Goal: Task Accomplishment & Management: Complete application form

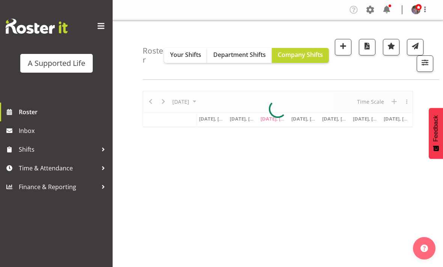
click at [348, 48] on span "button" at bounding box center [343, 46] width 10 height 10
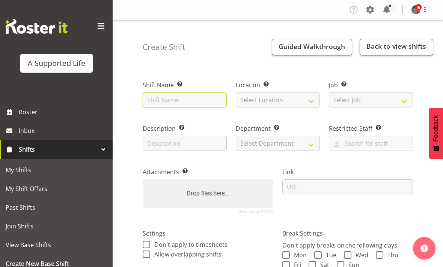
click at [198, 101] on input "text" at bounding box center [185, 100] width 84 height 15
type input "Sharepoint training"
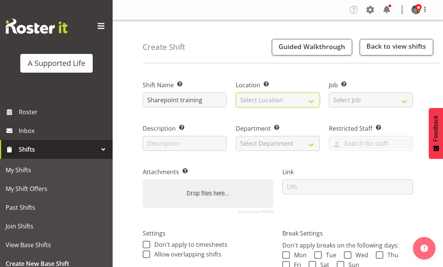
click at [302, 100] on select "Select Location" at bounding box center [278, 100] width 84 height 15
click at [311, 99] on select "Select Location" at bounding box center [278, 100] width 84 height 15
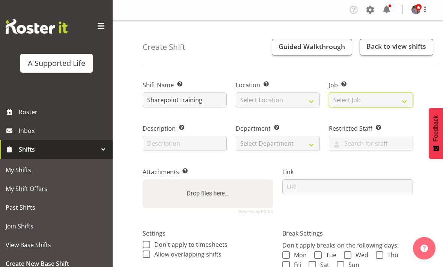
click at [396, 103] on select "Select Job Create new job Accounts and Payroll Admin Support Aspirations and Su…" at bounding box center [371, 100] width 84 height 15
select select "4112"
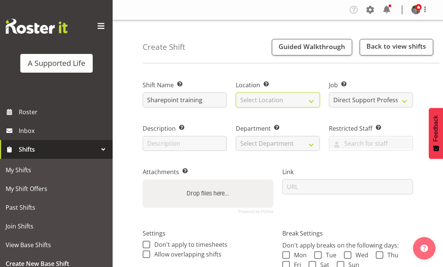
click at [310, 104] on select "Select Location" at bounding box center [278, 100] width 84 height 15
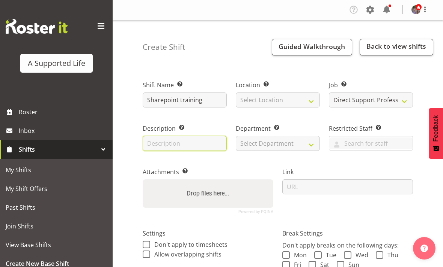
click at [209, 146] on input "text" at bounding box center [185, 143] width 84 height 15
type input "Meeting w/ Rebecca"
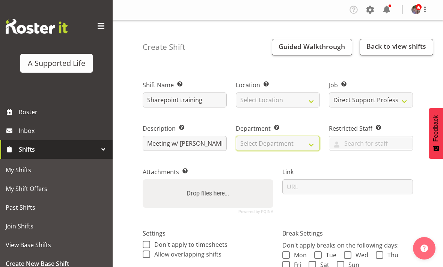
click at [306, 140] on select "Select Department Direct Support Office Crew Other two4nine" at bounding box center [278, 143] width 84 height 15
select select "564"
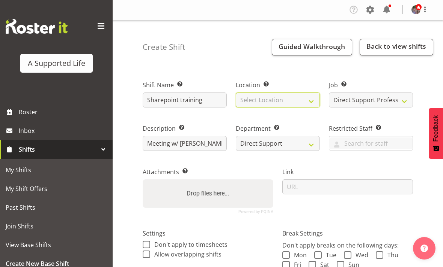
click at [293, 101] on select "Select Location 1.241 Edmonton Road 1/23 Taitua Drive 102 Lincoln Road 12b Cole…" at bounding box center [278, 100] width 84 height 15
select select "490"
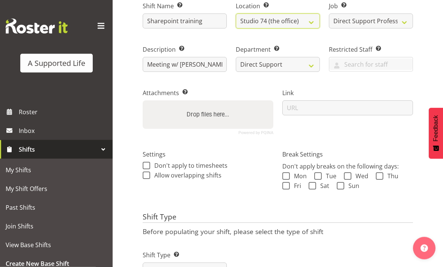
scroll to position [83, 0]
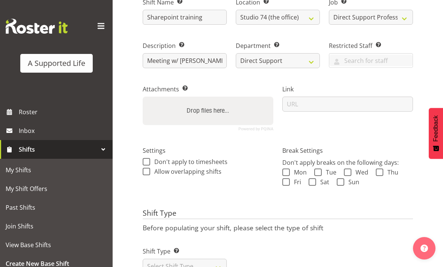
click at [144, 174] on span at bounding box center [147, 172] width 8 height 8
click at [144, 174] on input "Allow overlapping shifts" at bounding box center [145, 171] width 5 height 5
checkbox input "true"
click at [200, 267] on select "Select Shift Type One Off Shift Recurring Shift Rotating Shift" at bounding box center [185, 266] width 84 height 15
select select "one_off"
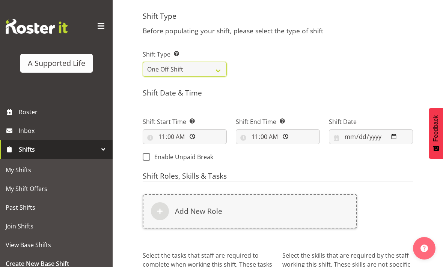
scroll to position [283, 0]
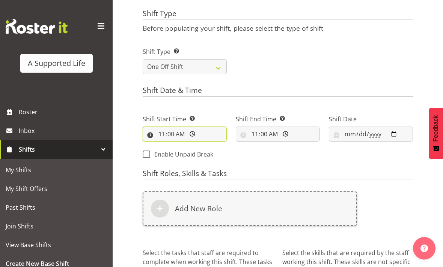
click at [193, 133] on input "11:00:00" at bounding box center [185, 134] width 84 height 15
type input "15:00:00"
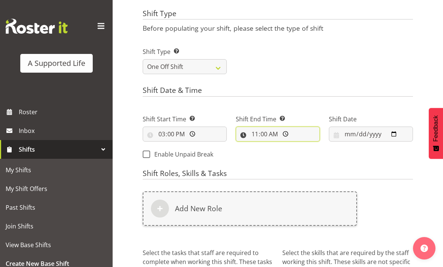
click at [281, 138] on input "11:00:00" at bounding box center [278, 134] width 84 height 15
type input "16:00:00"
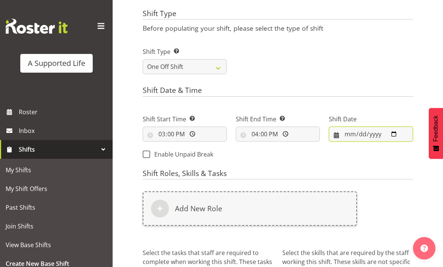
click at [390, 136] on input "2025-08-13" at bounding box center [371, 134] width 84 height 15
type input "2025-08-15"
click at [175, 207] on h6 "Add New Role" at bounding box center [198, 208] width 47 height 9
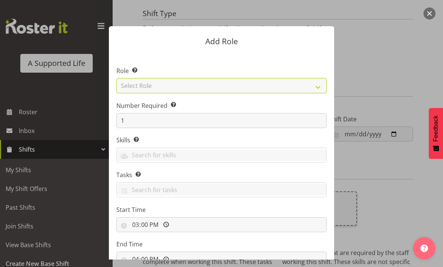
click at [309, 85] on select "Select Role Accounts and Payroll Admin Support Aspirations & Support Facilitato…" at bounding box center [221, 85] width 210 height 15
select select "519"
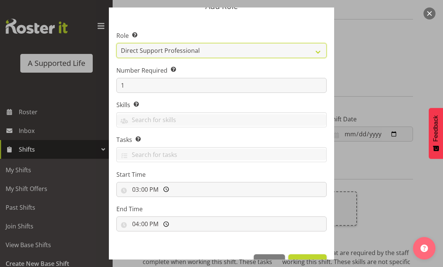
scroll to position [33, 0]
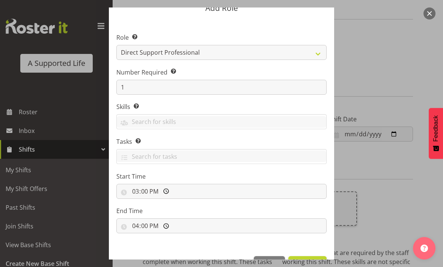
click at [312, 266] on span "Add Role" at bounding box center [307, 264] width 29 height 9
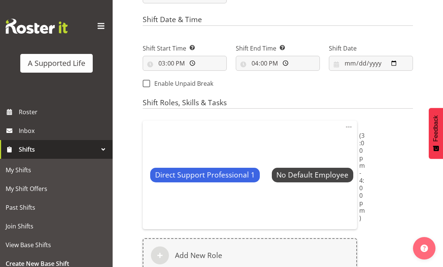
scroll to position [356, 0]
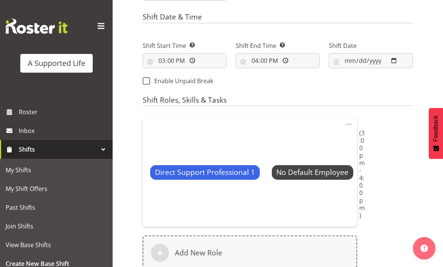
click at [0, 0] on span "Select Employee" at bounding box center [0, 0] width 0 height 0
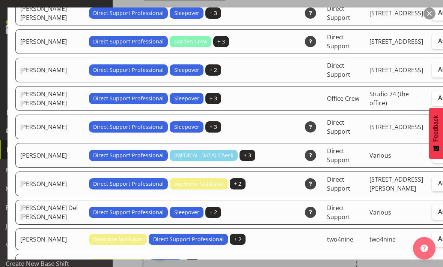
scroll to position [112, 0]
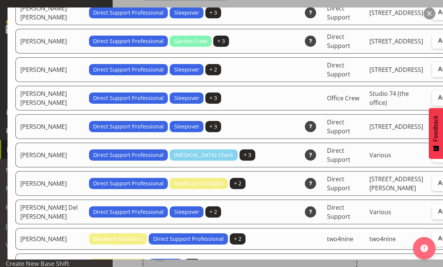
click at [438, 187] on span "Assign" at bounding box center [447, 183] width 19 height 8
click at [432, 186] on input "Assign" at bounding box center [434, 183] width 5 height 5
checkbox input "true"
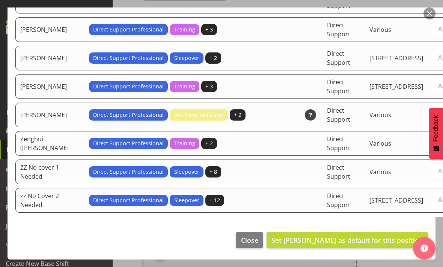
scroll to position [2730, 0]
click at [382, 245] on span "Set Amy Yang as default for this position" at bounding box center [347, 240] width 152 height 9
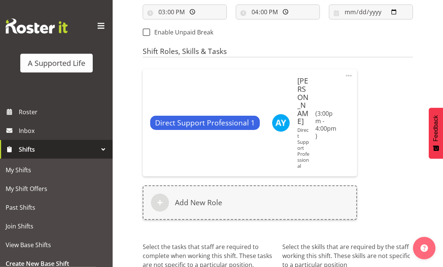
scroll to position [427, 0]
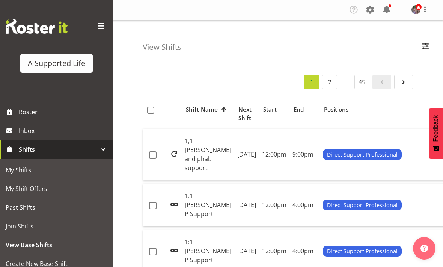
click at [62, 116] on span "Roster" at bounding box center [64, 112] width 90 height 11
